Goal: Transaction & Acquisition: Download file/media

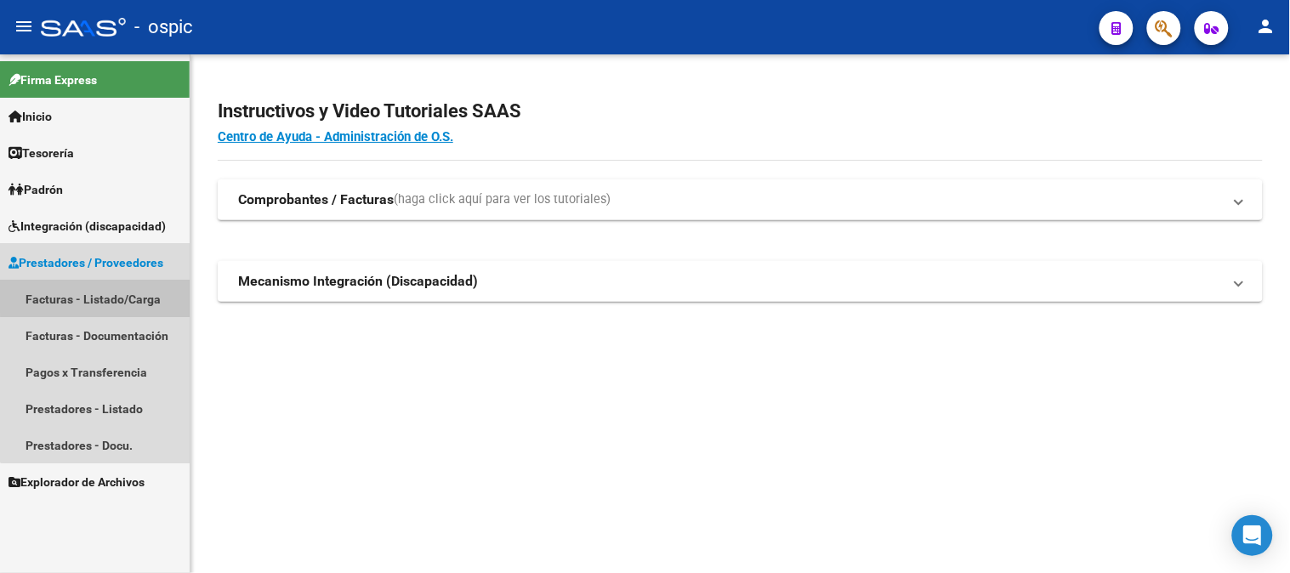
click at [99, 292] on link "Facturas - Listado/Carga" at bounding box center [95, 299] width 190 height 37
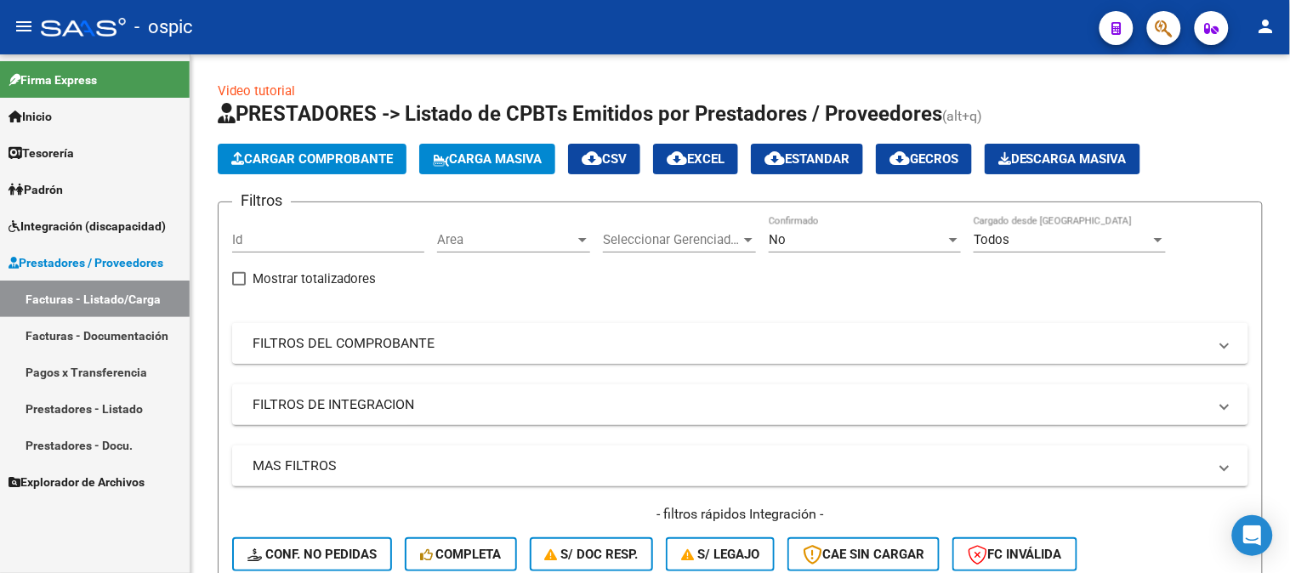
click at [380, 335] on mat-panel-title "FILTROS DEL COMPROBANTE" at bounding box center [730, 343] width 955 height 19
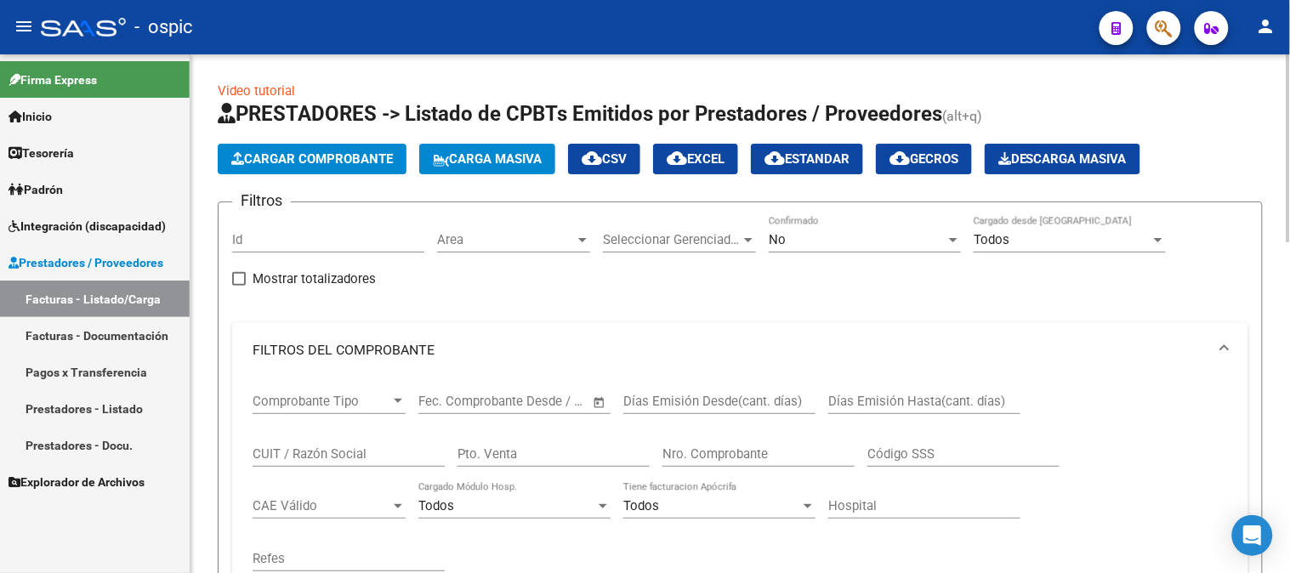
click at [810, 244] on div "No" at bounding box center [857, 239] width 177 height 15
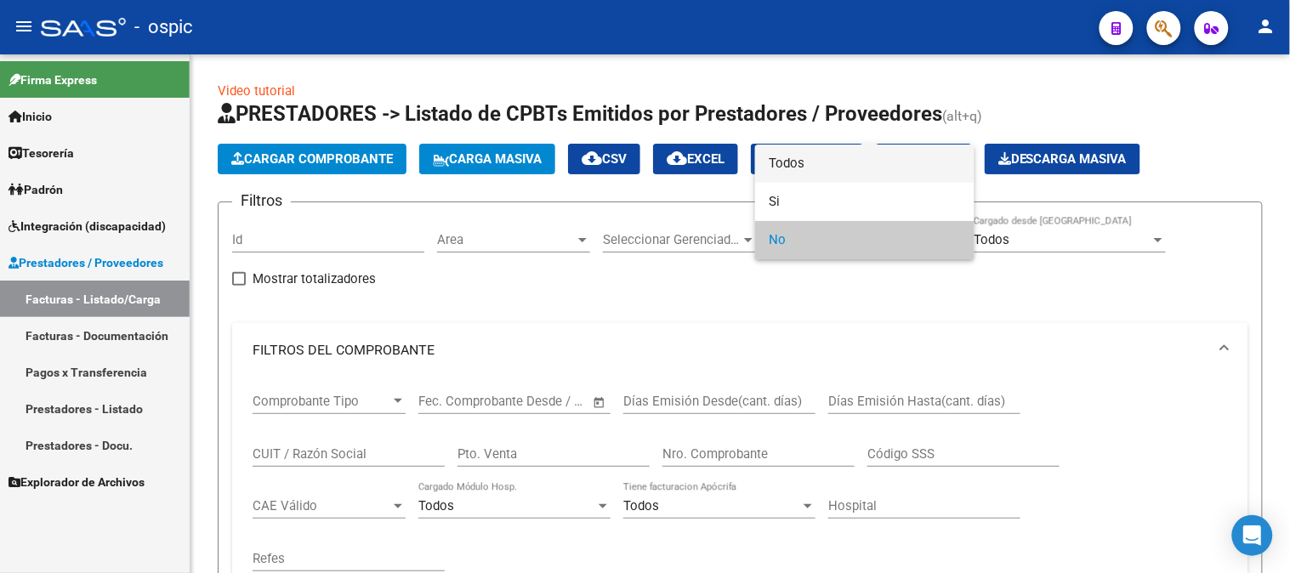
click at [809, 162] on span "Todos" at bounding box center [865, 164] width 192 height 38
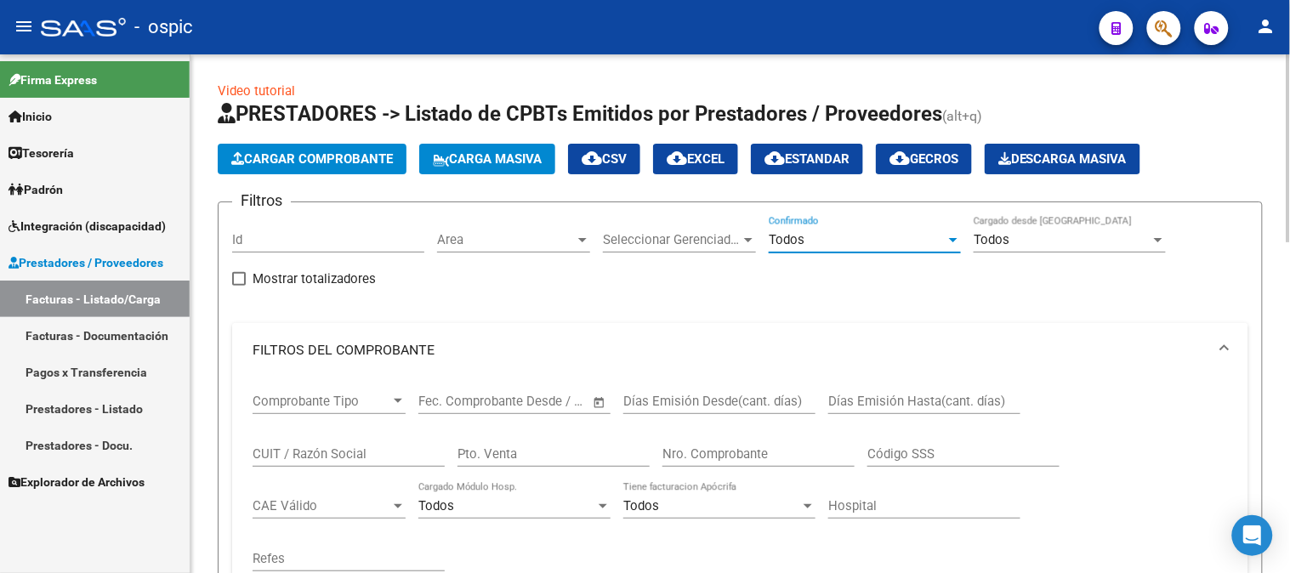
click at [317, 444] on div "CUIT / Razón Social" at bounding box center [349, 448] width 192 height 37
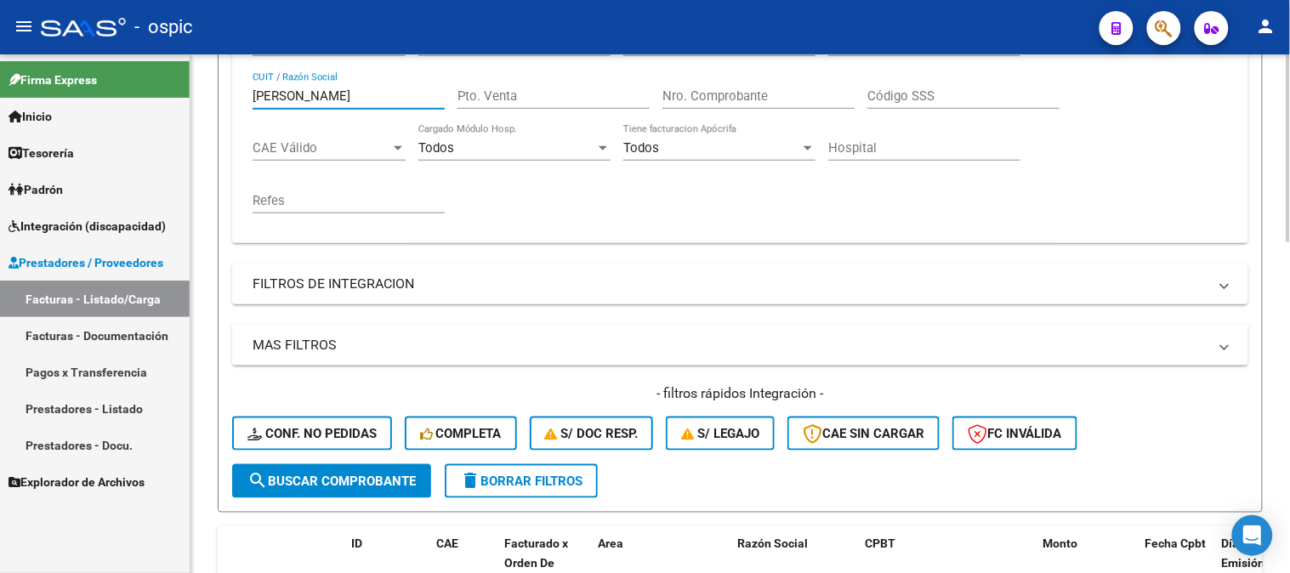
scroll to position [566, 0]
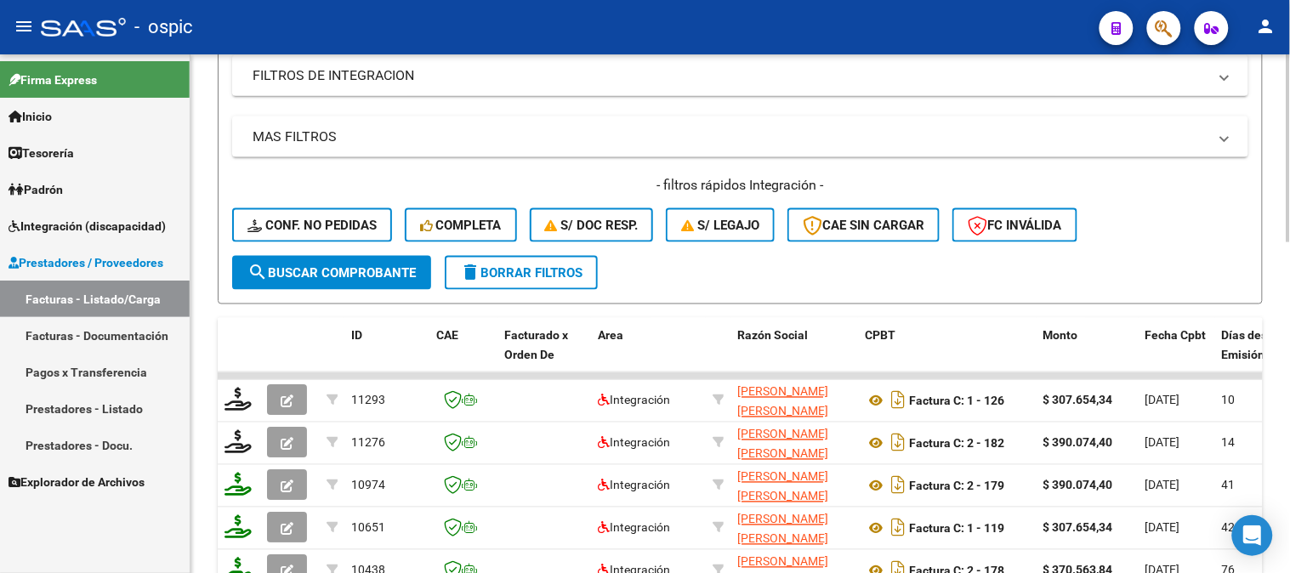
click at [343, 270] on span "search Buscar Comprobante" at bounding box center [331, 272] width 168 height 15
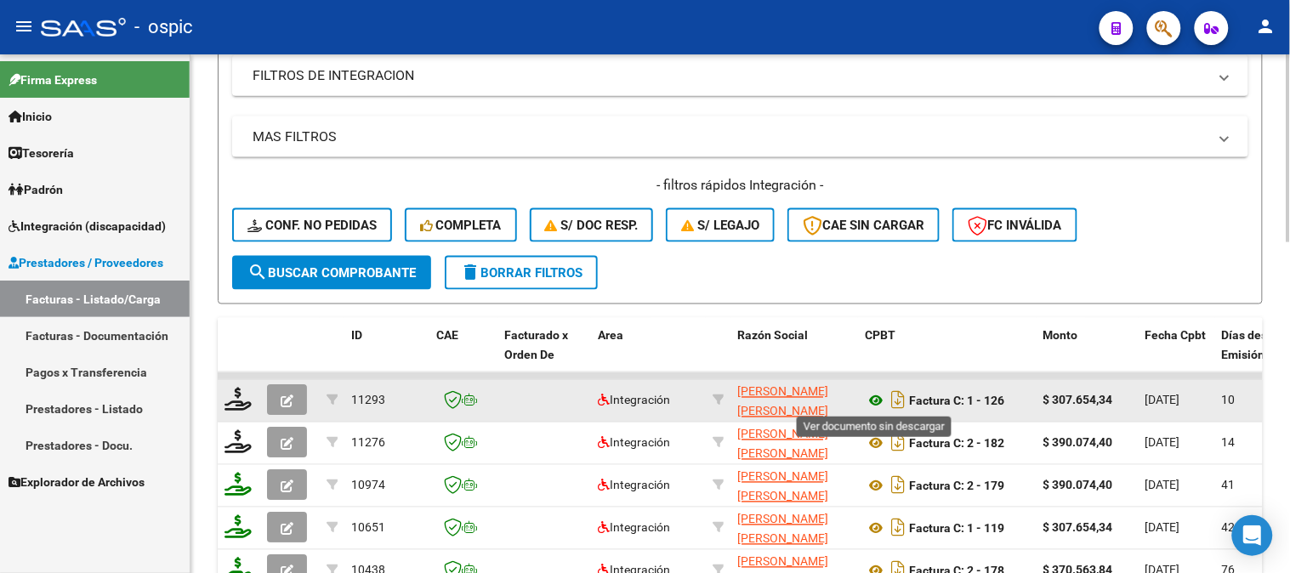
click at [878, 398] on icon at bounding box center [876, 401] width 22 height 20
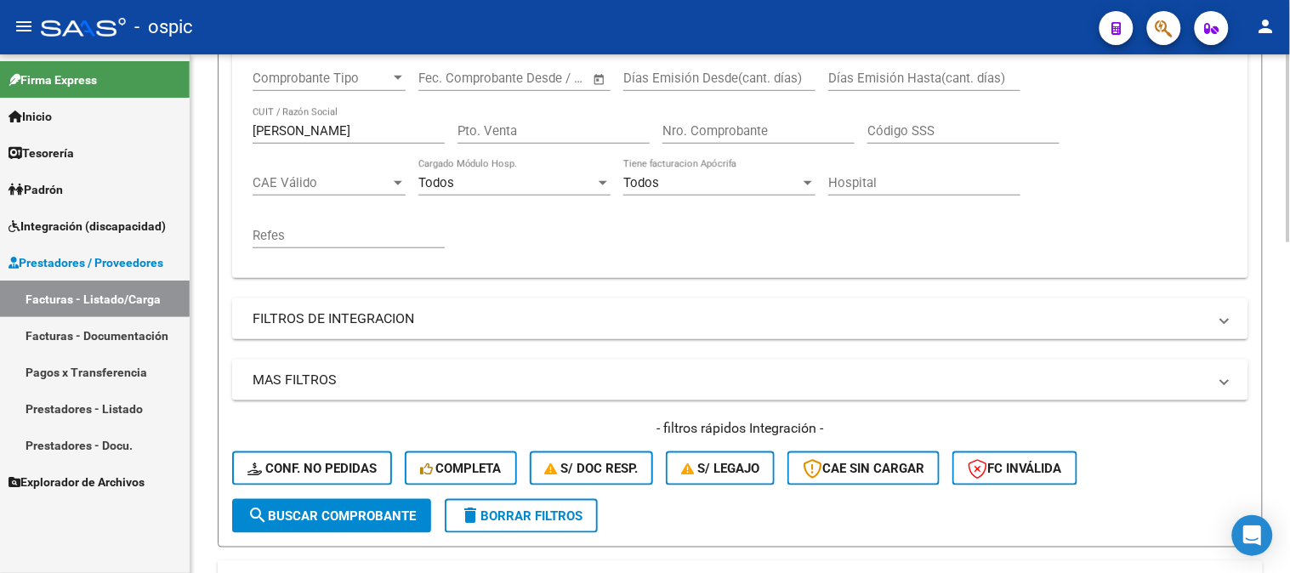
scroll to position [283, 0]
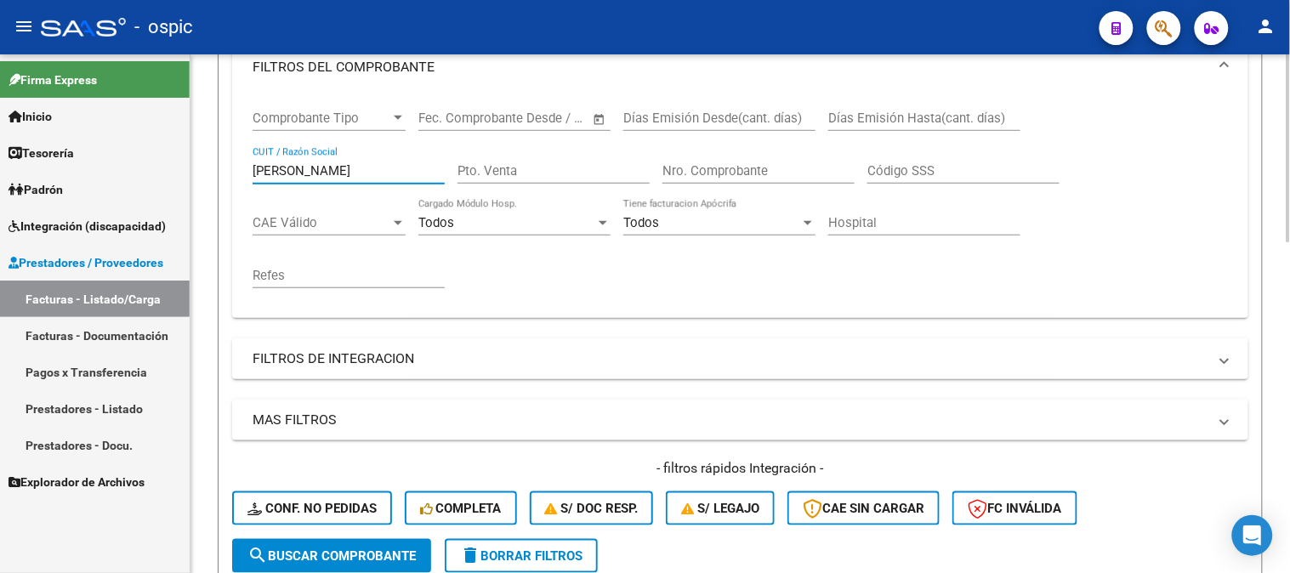
click at [377, 179] on input "[PERSON_NAME]" at bounding box center [349, 170] width 192 height 15
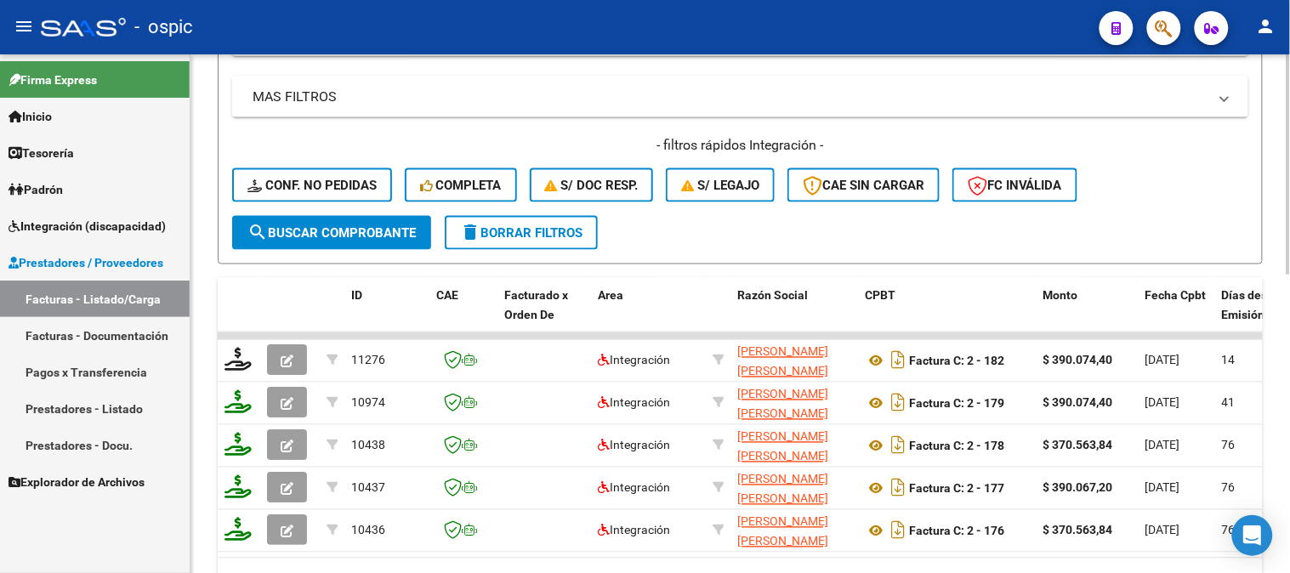
scroll to position [661, 0]
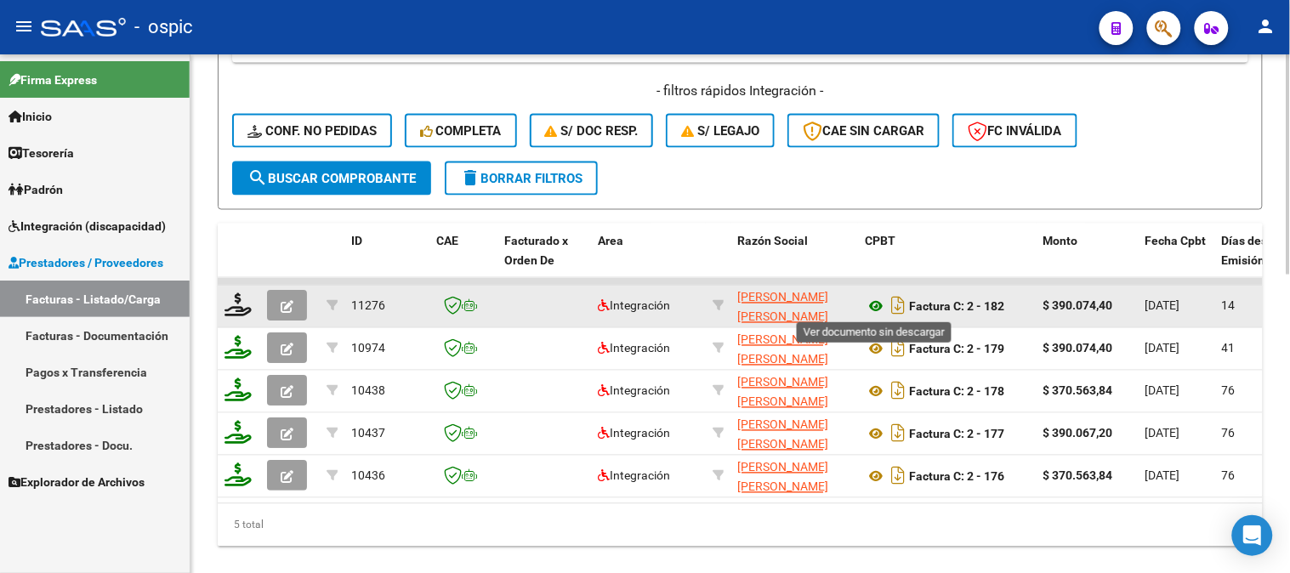
type input "[PERSON_NAME]"
click at [871, 302] on icon at bounding box center [876, 307] width 22 height 20
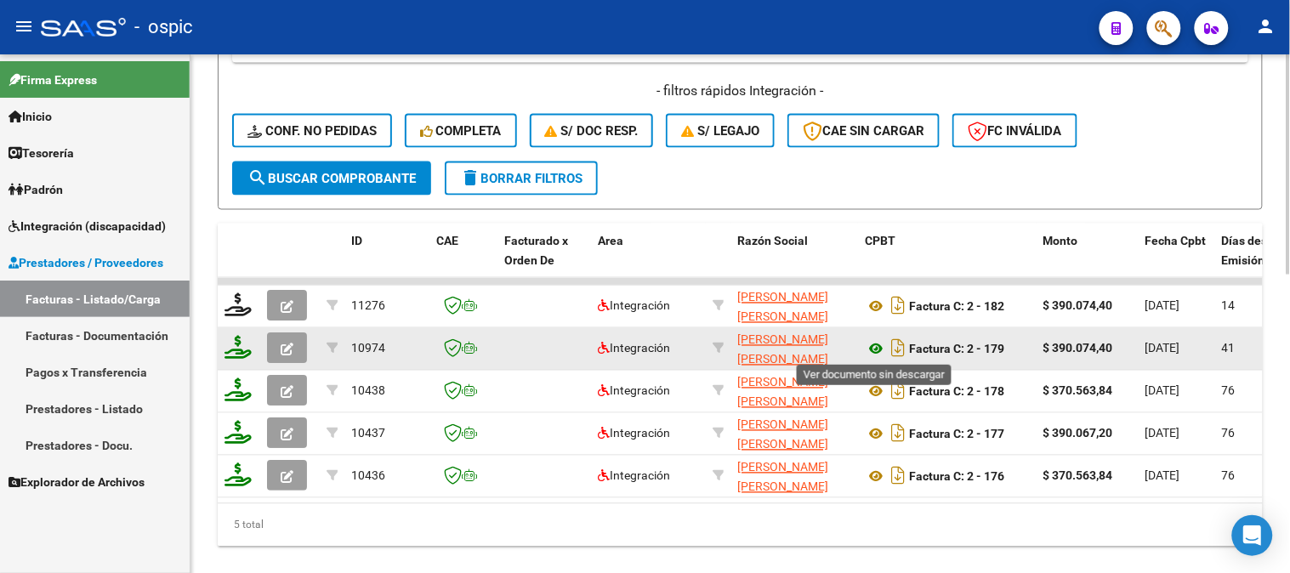
click at [873, 349] on icon at bounding box center [876, 349] width 22 height 20
